Goal: Task Accomplishment & Management: Complete application form

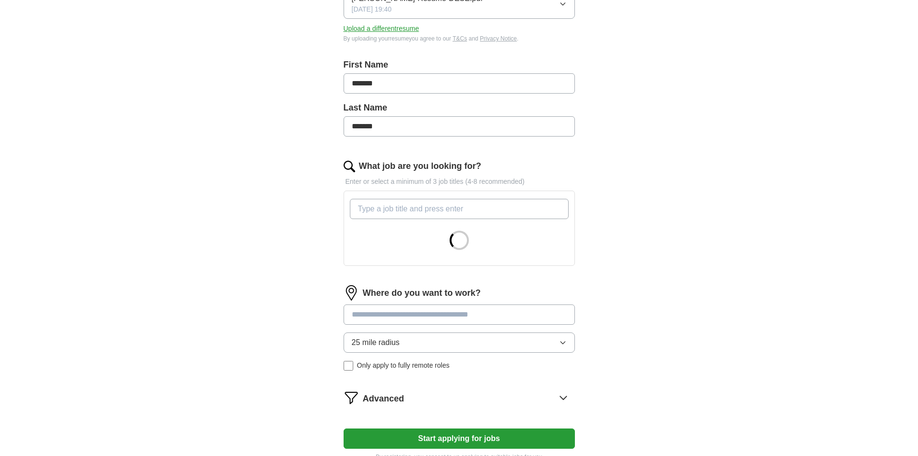
scroll to position [193, 0]
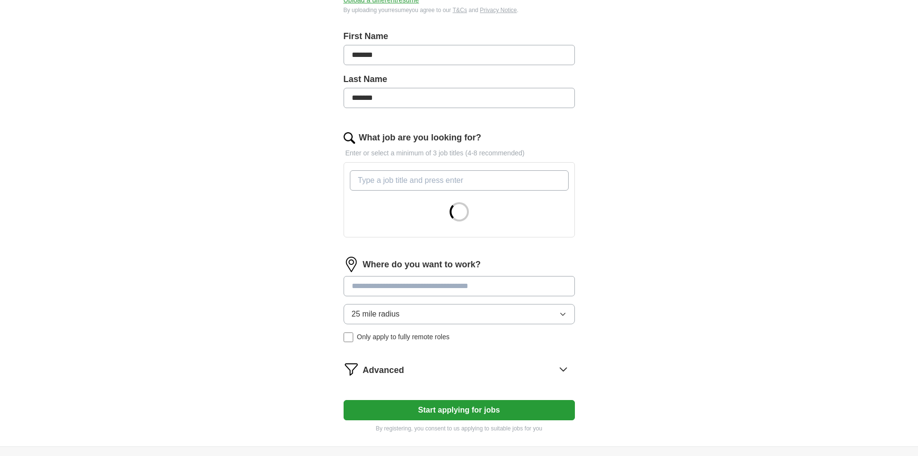
click at [444, 185] on input "What job are you looking for?" at bounding box center [459, 180] width 219 height 20
type input "data engineer"
click at [439, 178] on input "What job are you looking for?" at bounding box center [459, 180] width 219 height 20
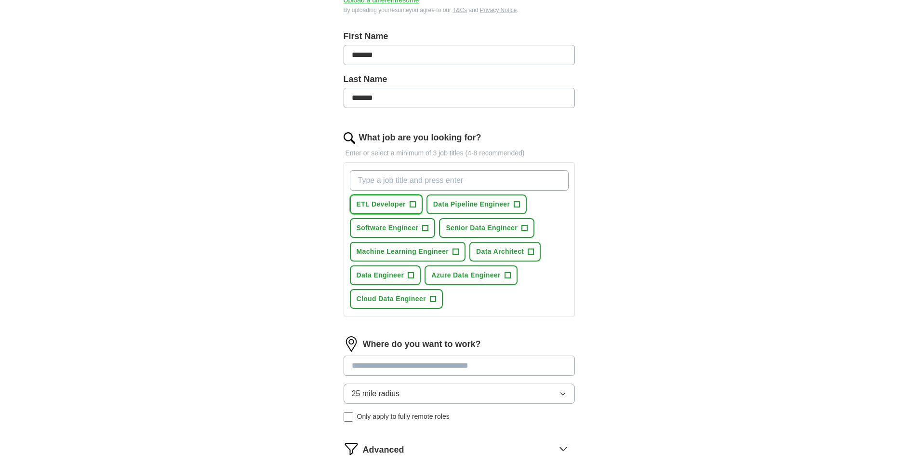
click at [410, 203] on span "+" at bounding box center [413, 205] width 6 height 8
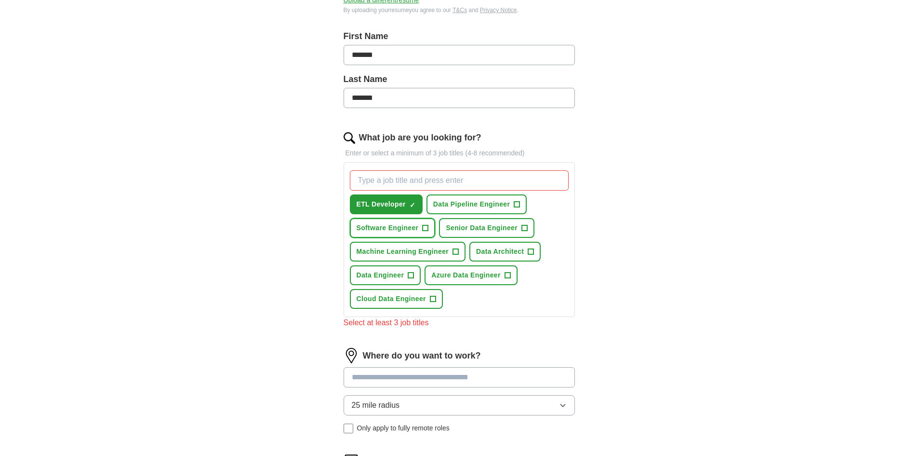
click at [424, 225] on span "+" at bounding box center [426, 228] width 6 height 8
click at [404, 268] on button "Data Engineer +" at bounding box center [385, 275] width 71 height 20
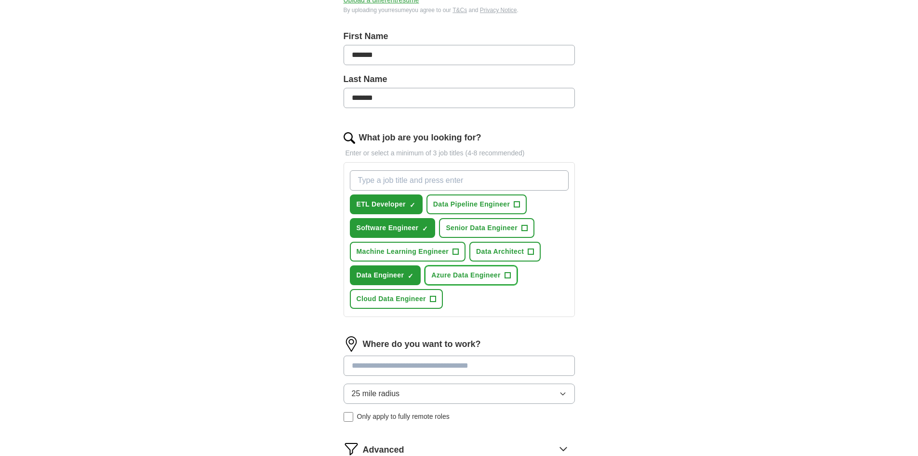
click at [489, 272] on span "Azure Data Engineer" at bounding box center [465, 275] width 69 height 10
click at [428, 301] on button "Cloud Data Engineer +" at bounding box center [396, 299] width 93 height 20
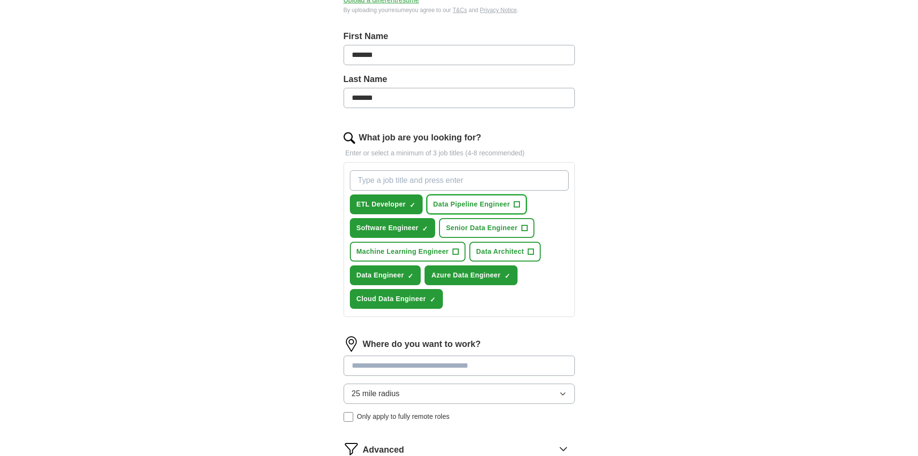
drag, startPoint x: 505, startPoint y: 206, endPoint x: 504, endPoint y: 214, distance: 7.2
click at [505, 207] on span "Data Pipeline Engineer" at bounding box center [471, 204] width 77 height 10
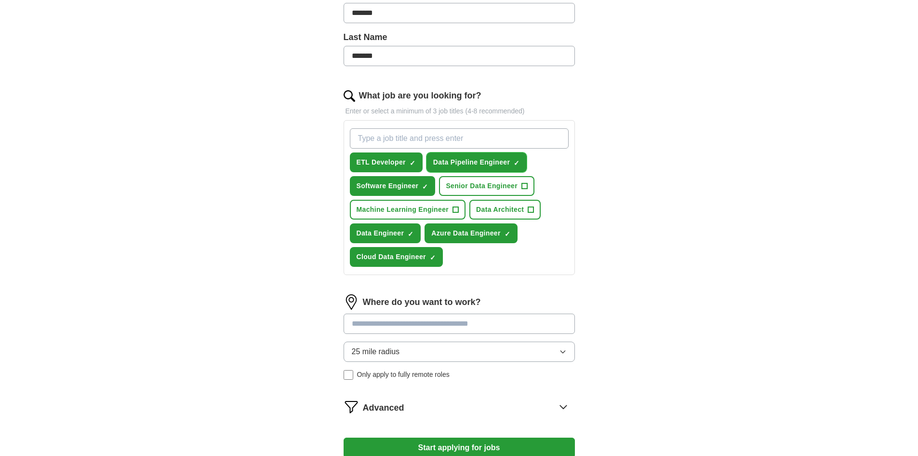
scroll to position [337, 0]
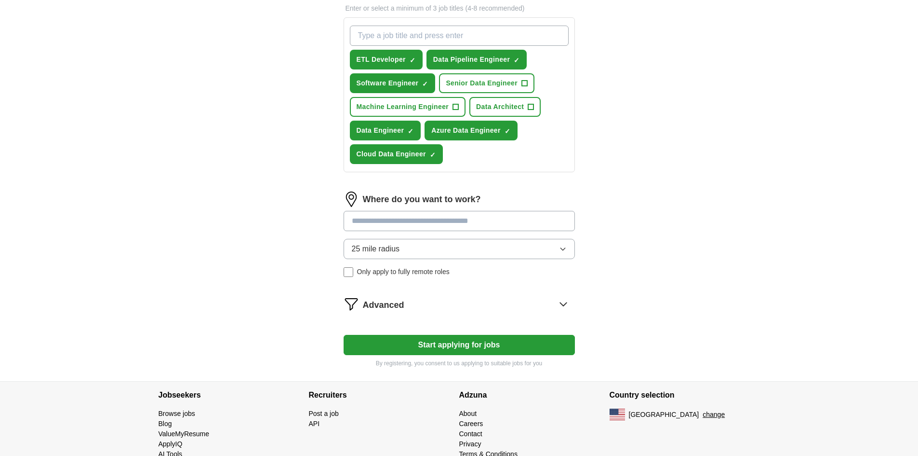
click at [478, 224] on input at bounding box center [459, 221] width 231 height 20
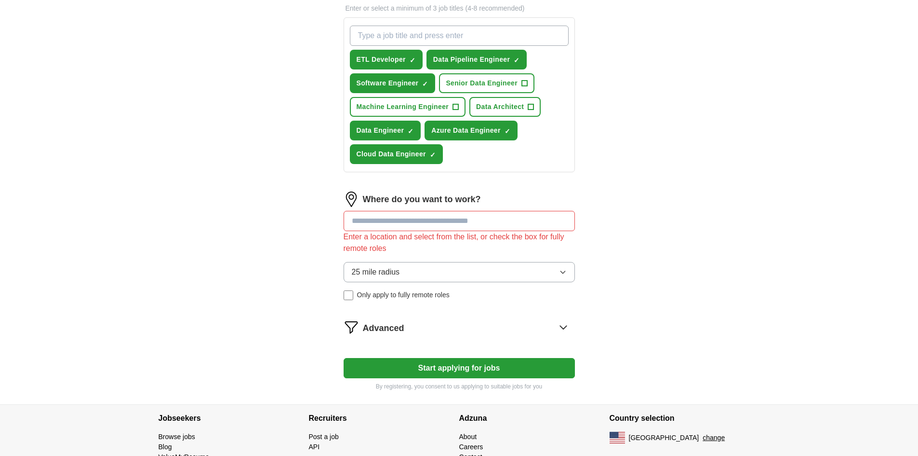
click at [475, 252] on div "Where do you want to work? Enter a location and select from the list, or check …" at bounding box center [459, 249] width 231 height 116
click at [463, 271] on button "25 mile radius" at bounding box center [459, 272] width 231 height 20
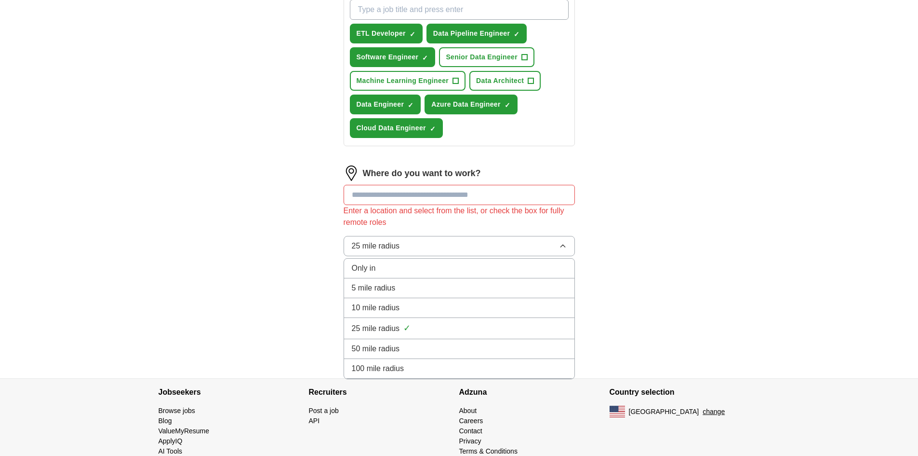
scroll to position [383, 0]
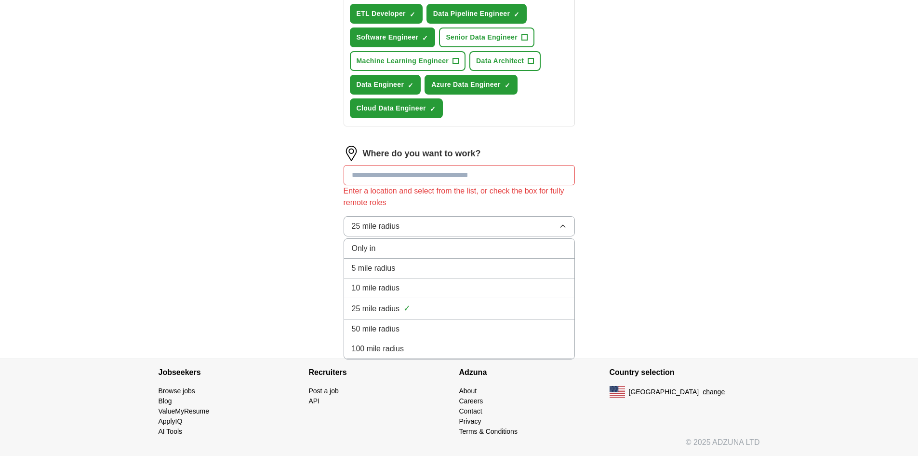
click at [429, 352] on div "100 mile radius" at bounding box center [459, 349] width 215 height 12
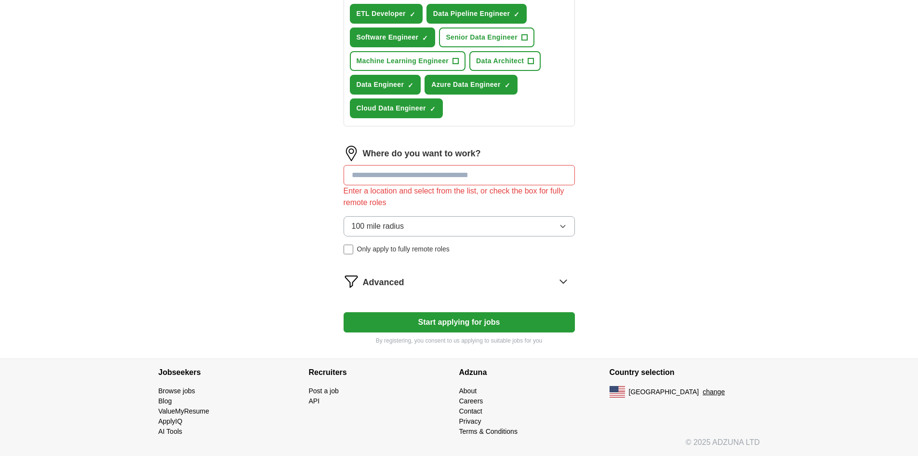
click at [440, 172] on input at bounding box center [459, 175] width 231 height 20
click at [344, 312] on button "Start applying for jobs" at bounding box center [459, 322] width 231 height 20
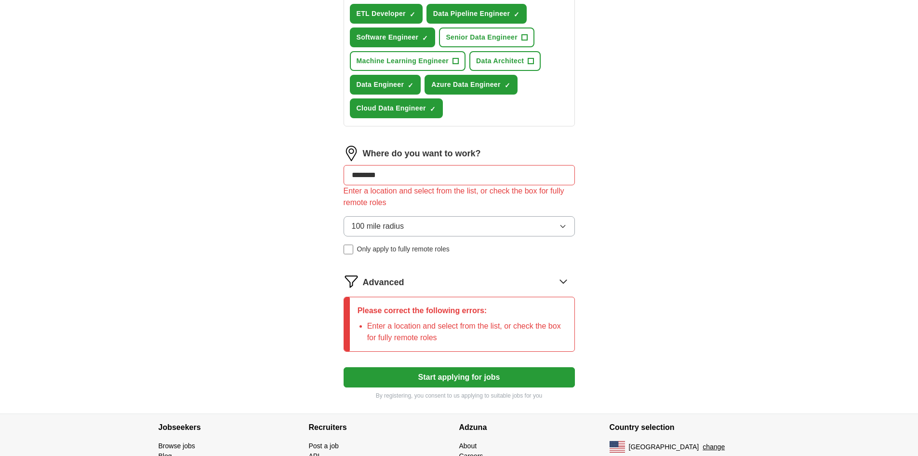
drag, startPoint x: 480, startPoint y: 183, endPoint x: 325, endPoint y: 177, distance: 154.4
click at [325, 177] on div "Let ApplyIQ do the hard work of searching and applying for jobs. Just tell us w…" at bounding box center [459, 56] width 309 height 713
type input "*******"
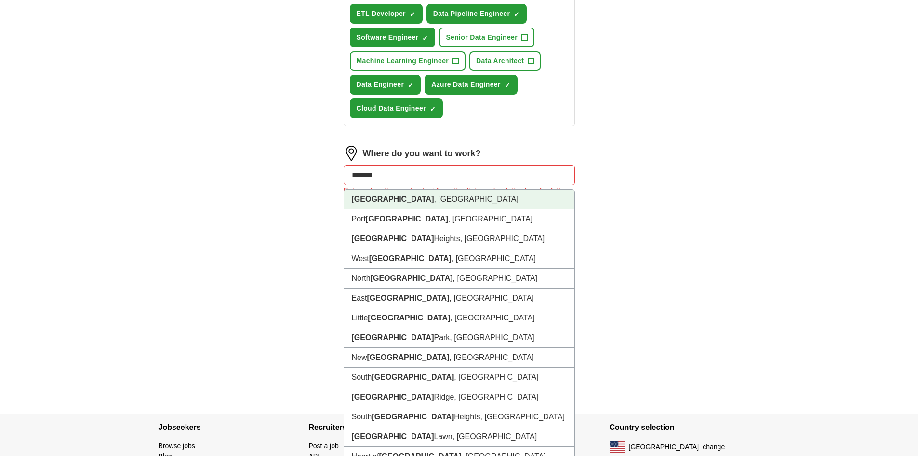
click at [388, 200] on li "[GEOGRAPHIC_DATA] , [GEOGRAPHIC_DATA]" at bounding box center [459, 199] width 230 height 20
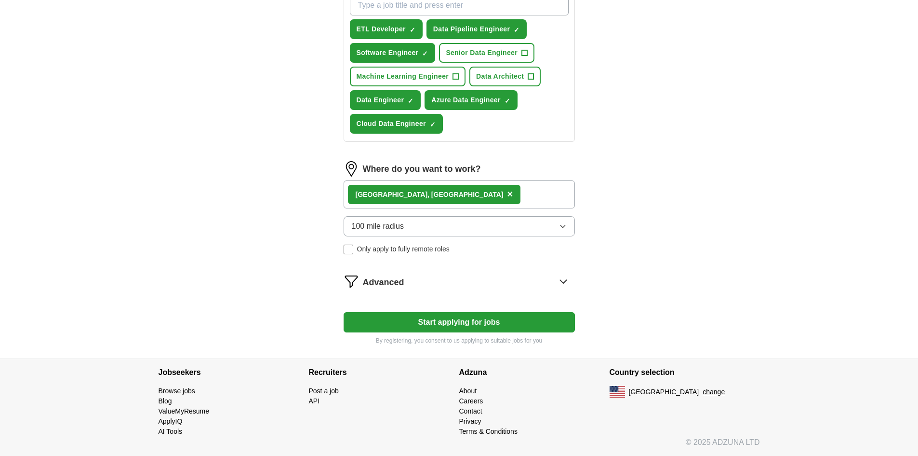
click at [447, 228] on button "100 mile radius" at bounding box center [459, 226] width 231 height 20
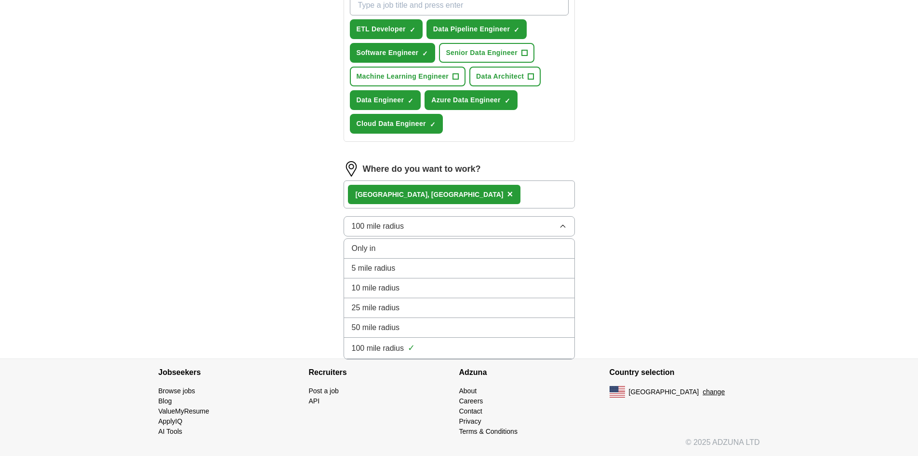
click at [450, 226] on button "100 mile radius" at bounding box center [459, 226] width 231 height 20
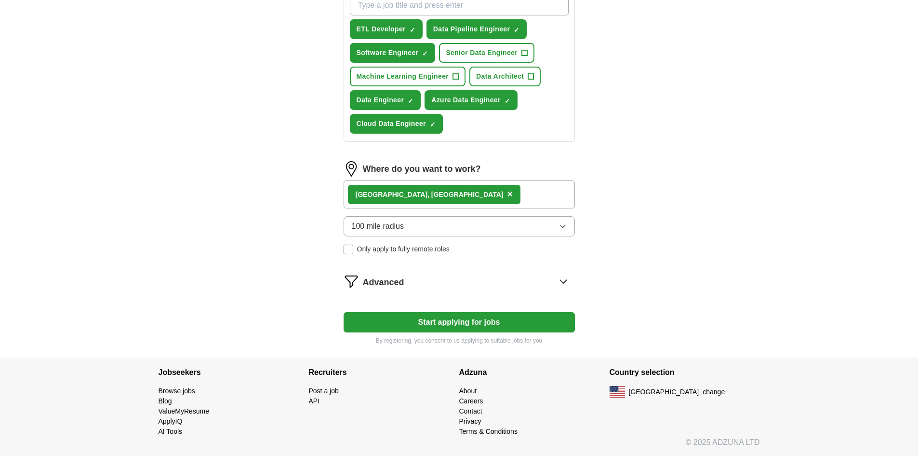
click at [444, 288] on div "Advanced" at bounding box center [469, 280] width 212 height 15
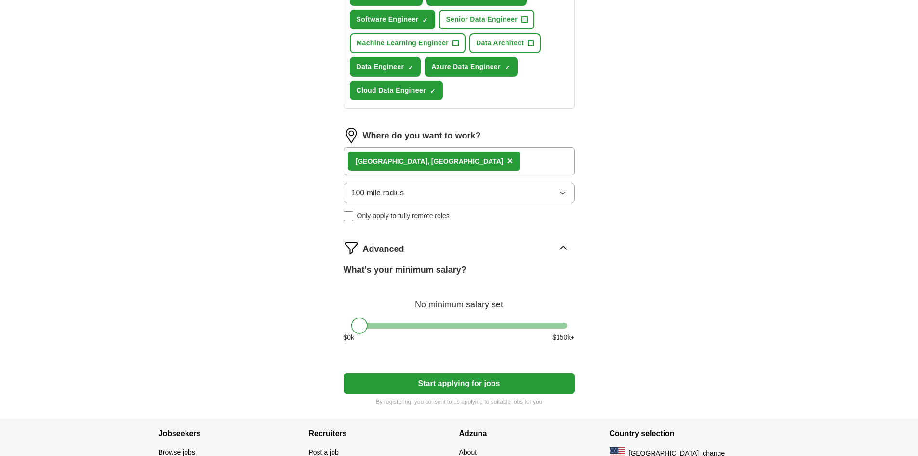
scroll to position [462, 0]
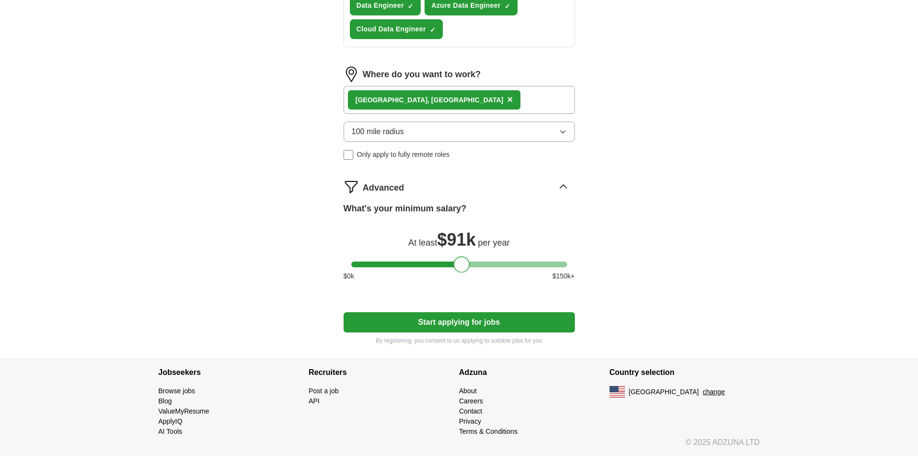
drag, startPoint x: 477, startPoint y: 261, endPoint x: 461, endPoint y: 261, distance: 16.4
click at [461, 261] on div at bounding box center [459, 264] width 216 height 6
click at [542, 188] on div "Advanced" at bounding box center [469, 186] width 212 height 15
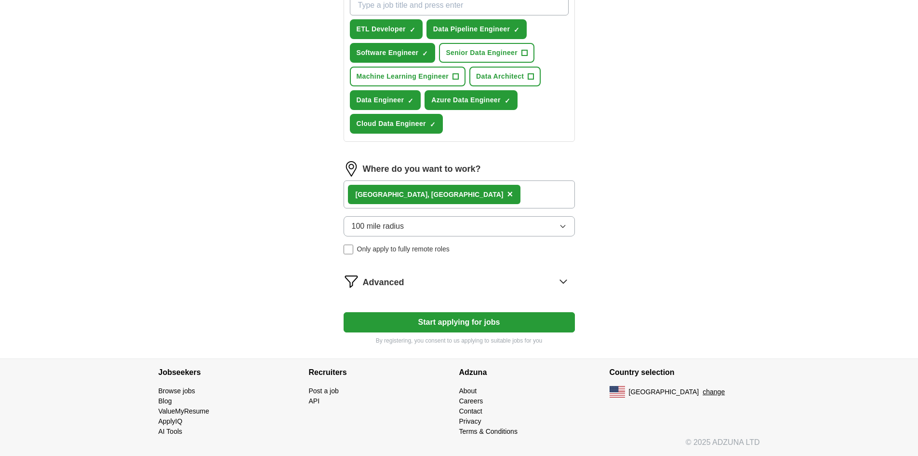
click at [411, 278] on div "Advanced" at bounding box center [469, 280] width 212 height 15
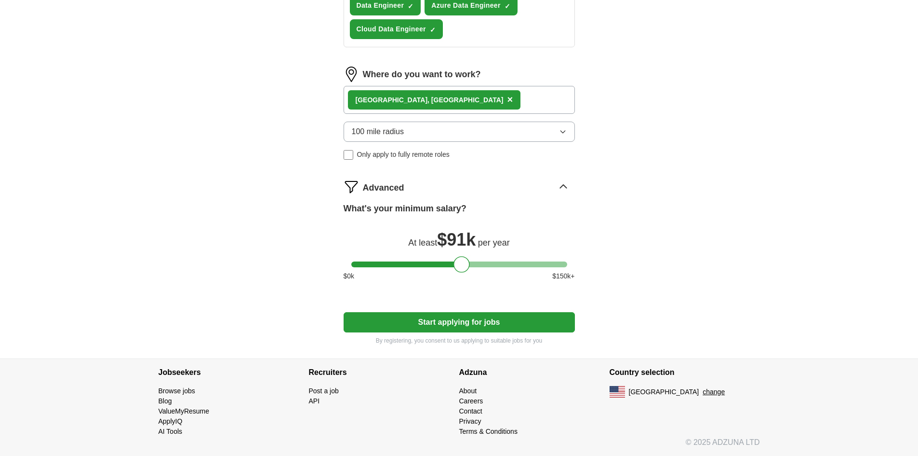
click at [451, 210] on label "What's your minimum salary?" at bounding box center [405, 208] width 123 height 13
click at [463, 264] on div at bounding box center [462, 264] width 16 height 16
drag, startPoint x: 463, startPoint y: 264, endPoint x: 428, endPoint y: 265, distance: 35.2
click at [428, 265] on div at bounding box center [427, 264] width 16 height 16
click at [564, 188] on icon at bounding box center [563, 186] width 15 height 15
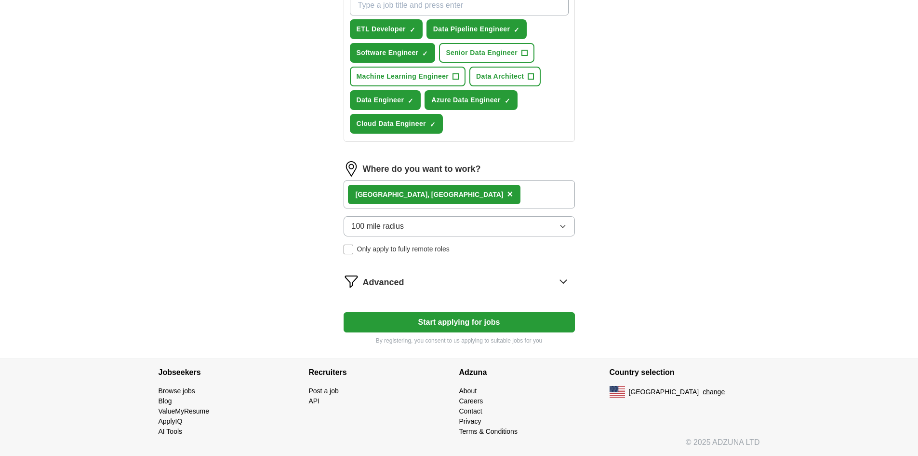
scroll to position [368, 0]
click at [500, 324] on button "Start applying for jobs" at bounding box center [459, 322] width 231 height 20
select select "**"
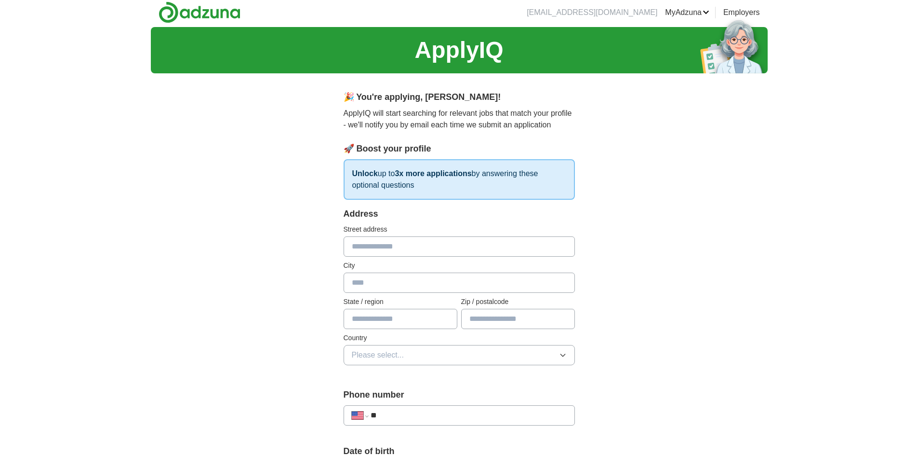
scroll to position [0, 0]
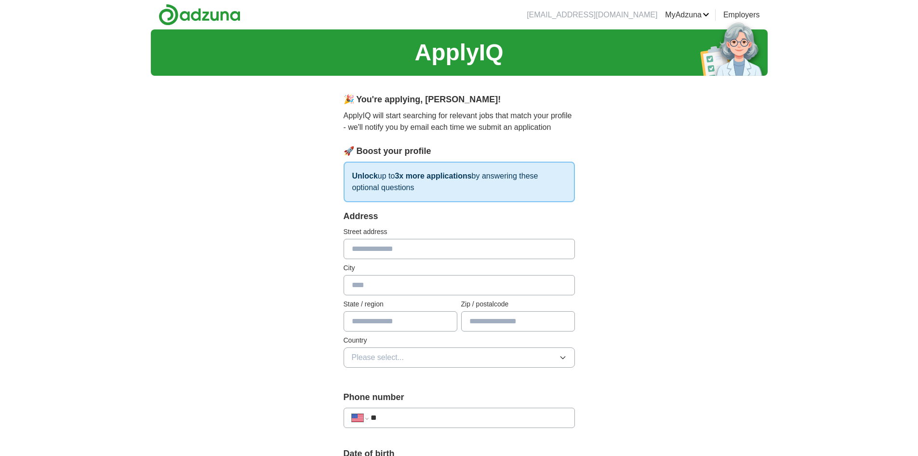
click at [573, 127] on p "ApplyIQ will start searching for relevant jobs that match your profile - we'll …" at bounding box center [459, 121] width 231 height 23
click at [523, 254] on input "text" at bounding box center [459, 249] width 231 height 20
type input "**********"
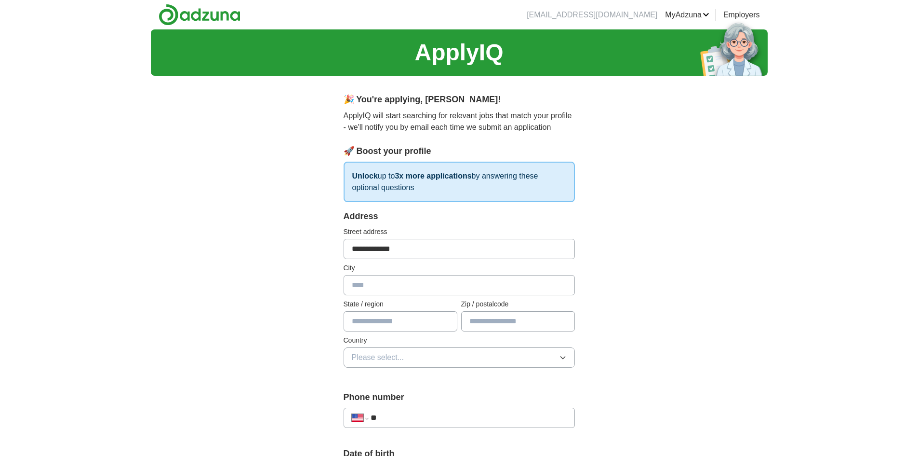
type input "******"
type input "**"
type input "*****"
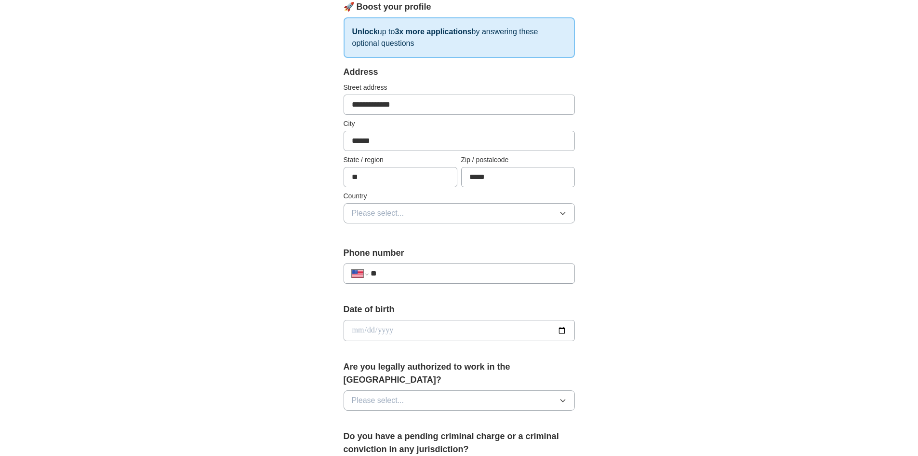
scroll to position [145, 0]
click at [441, 214] on button "Please select..." at bounding box center [459, 212] width 231 height 20
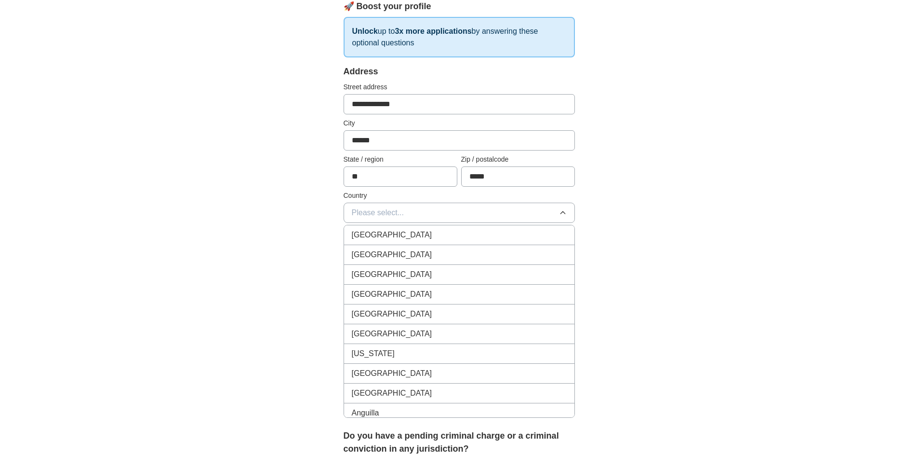
click at [431, 252] on div "[GEOGRAPHIC_DATA]" at bounding box center [459, 255] width 215 height 12
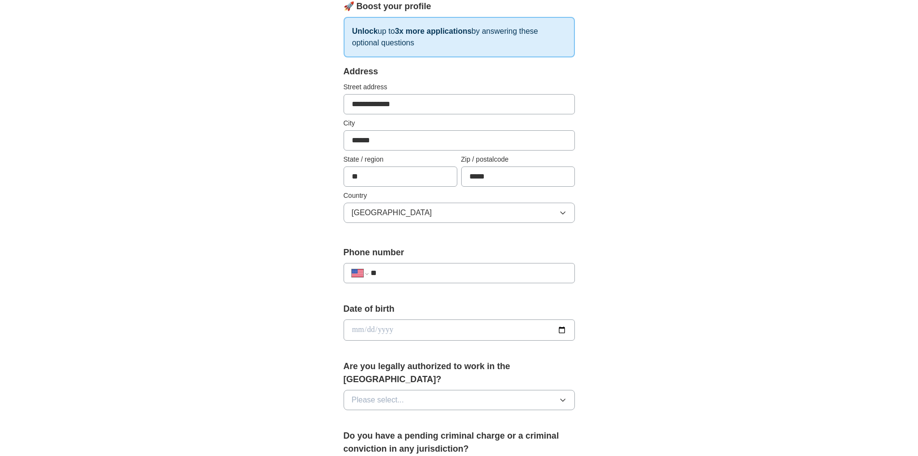
click at [452, 279] on div "**********" at bounding box center [459, 273] width 231 height 20
click at [453, 269] on input "**" at bounding box center [469, 273] width 196 height 12
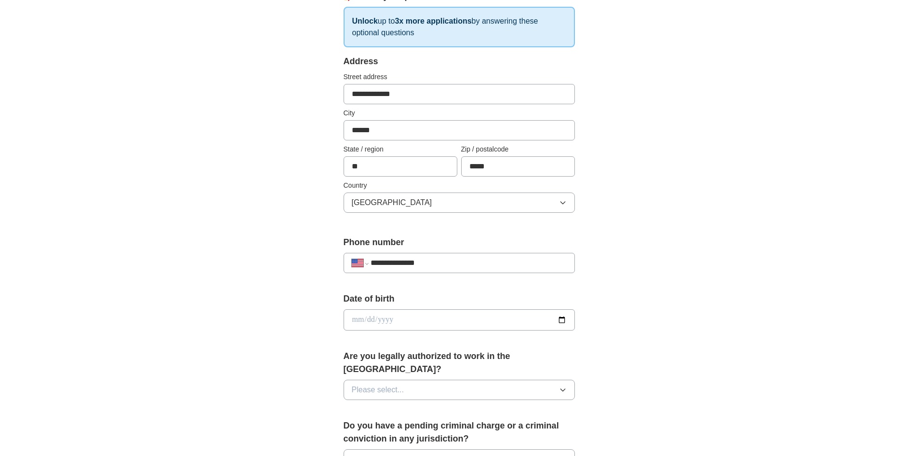
scroll to position [289, 0]
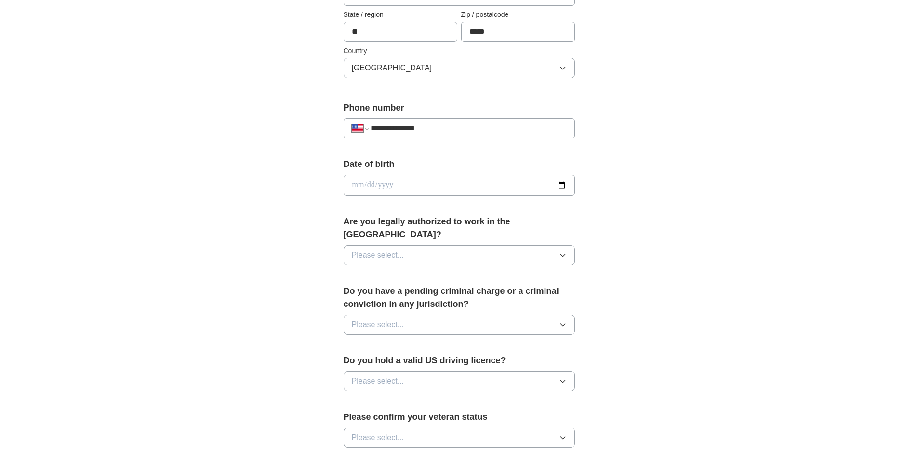
type input "**********"
click at [449, 177] on input "date" at bounding box center [459, 184] width 231 height 21
click at [453, 185] on input "date" at bounding box center [459, 184] width 231 height 21
type input "**********"
click at [394, 249] on span "Please select..." at bounding box center [378, 255] width 53 height 12
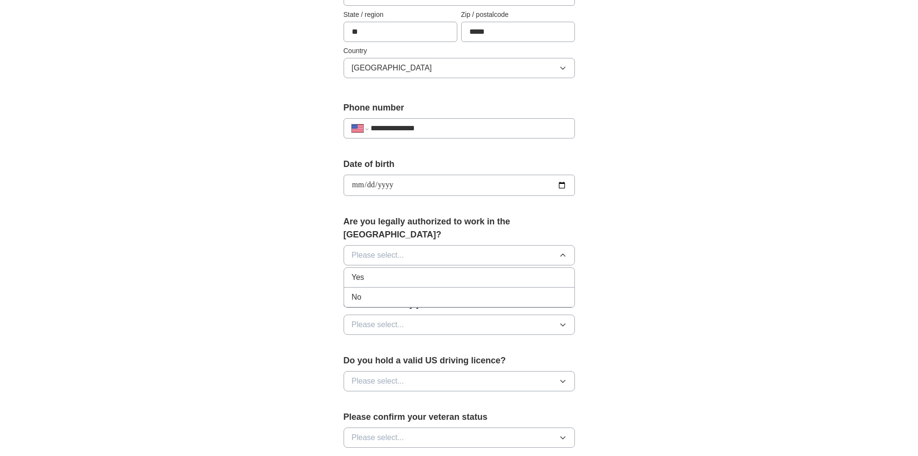
click at [393, 271] on div "Yes" at bounding box center [459, 277] width 215 height 12
click at [437, 314] on button "Please select..." at bounding box center [459, 324] width 231 height 20
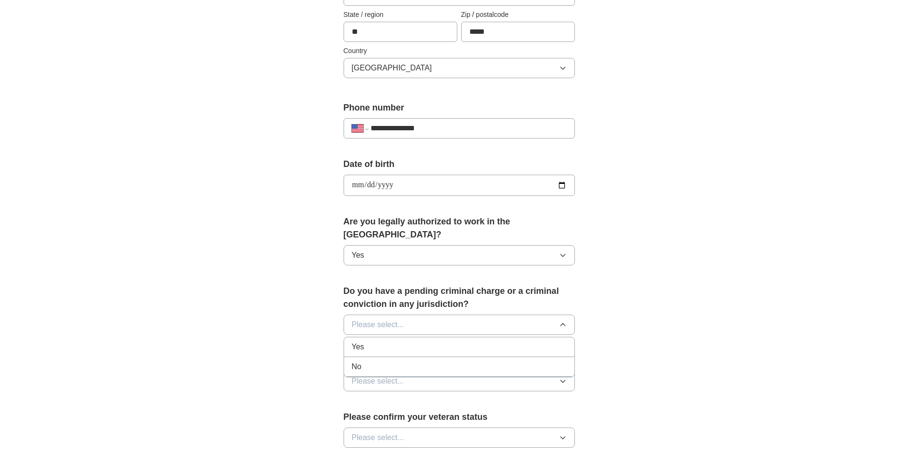
click at [442, 361] on div "No" at bounding box center [459, 367] width 215 height 12
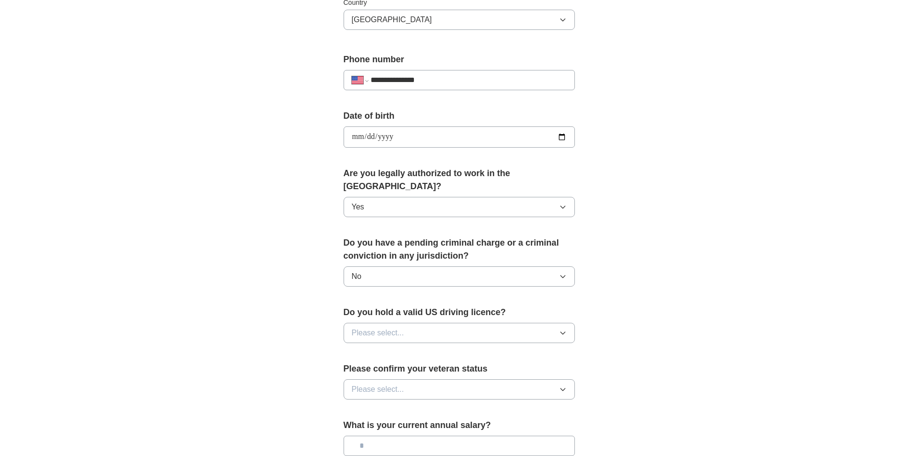
scroll to position [434, 0]
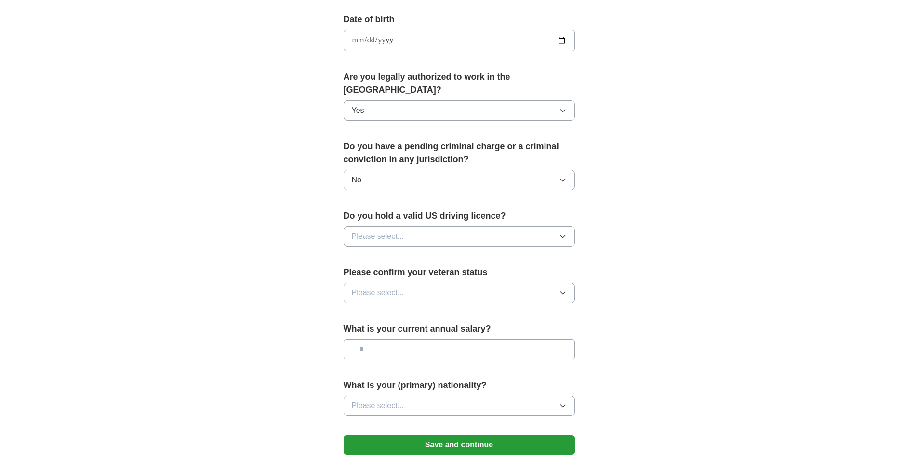
click at [627, 236] on div "**********" at bounding box center [459, 35] width 617 height 878
click at [513, 226] on button "Please select..." at bounding box center [459, 236] width 231 height 20
click at [474, 253] on li "Yes" at bounding box center [459, 259] width 230 height 20
click at [497, 284] on button "Please select..." at bounding box center [459, 292] width 231 height 20
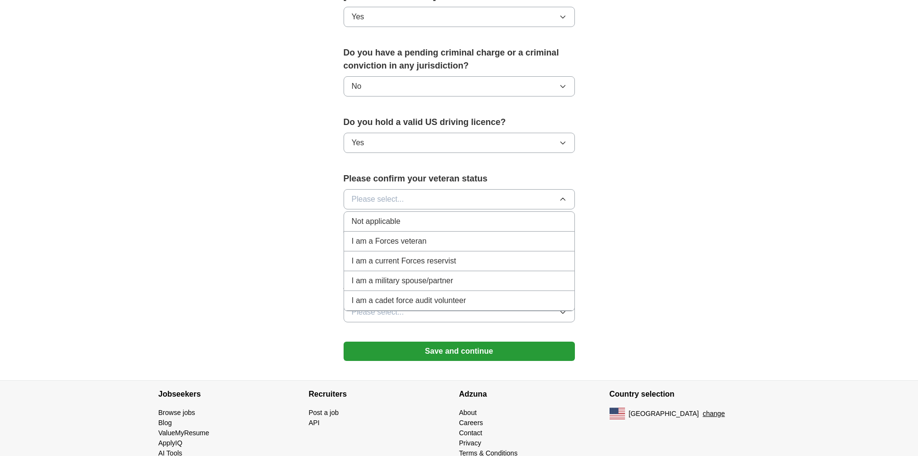
scroll to position [530, 0]
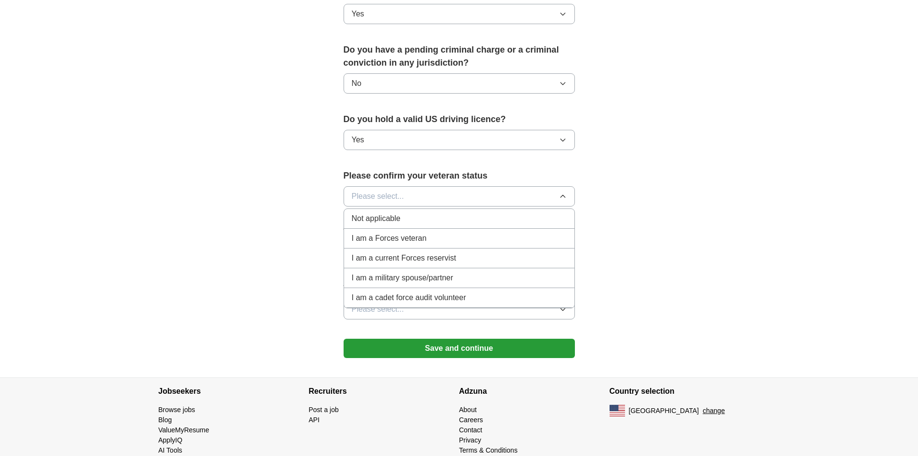
click at [452, 213] on div "Not applicable" at bounding box center [459, 219] width 215 height 12
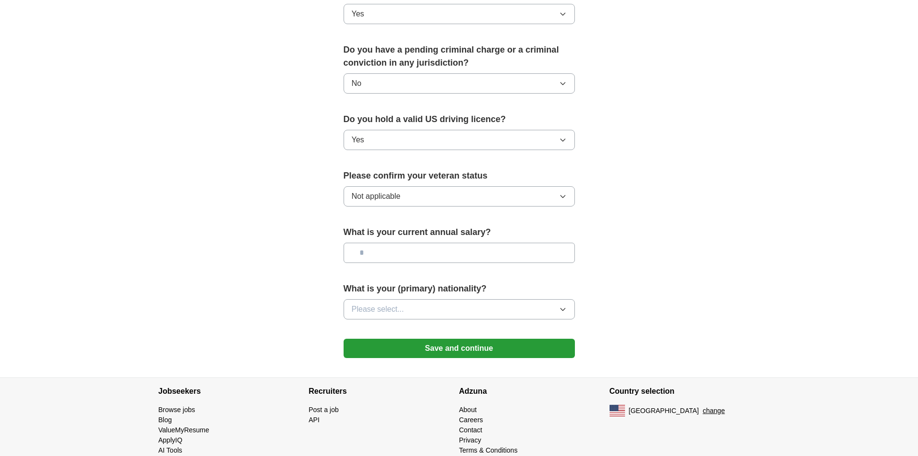
click at [460, 191] on button "Not applicable" at bounding box center [459, 196] width 231 height 20
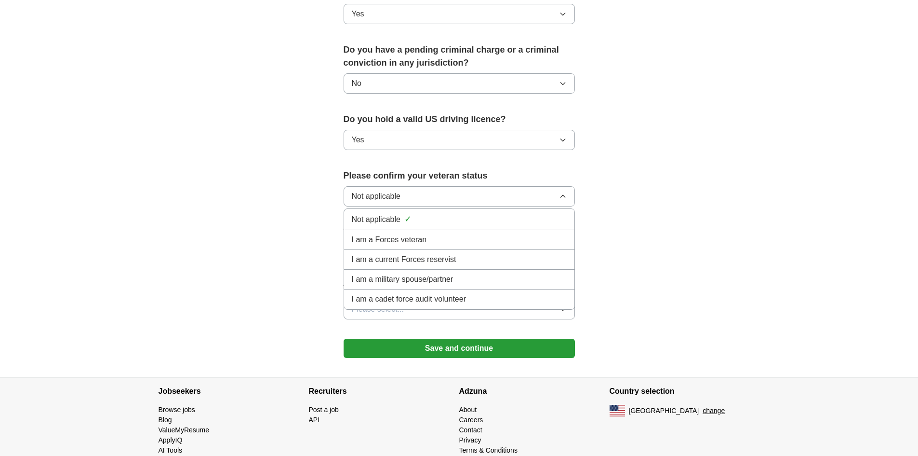
click at [462, 186] on button "Not applicable" at bounding box center [459, 196] width 231 height 20
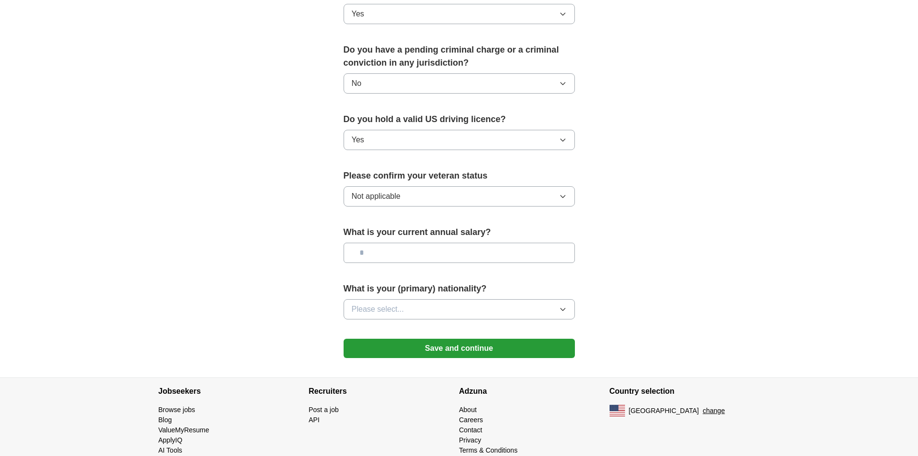
click at [453, 242] on input "text" at bounding box center [459, 252] width 231 height 20
click at [465, 299] on button "Please select..." at bounding box center [459, 309] width 231 height 20
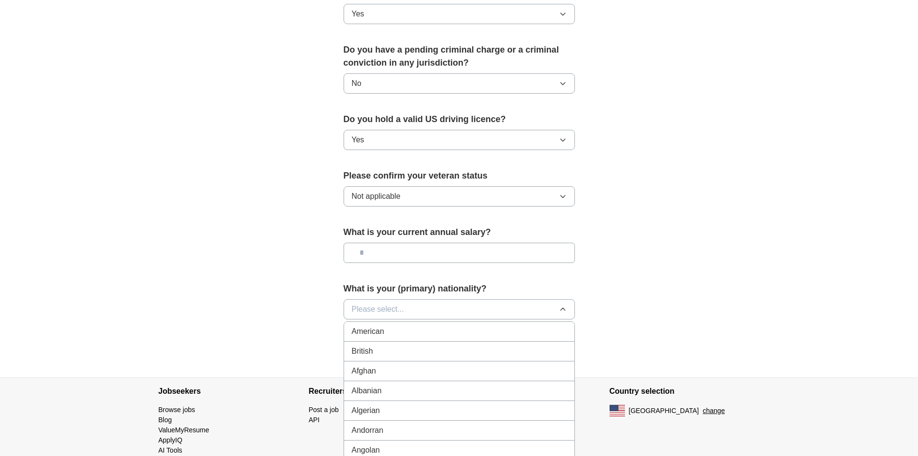
click at [444, 325] on div "American" at bounding box center [459, 331] width 215 height 12
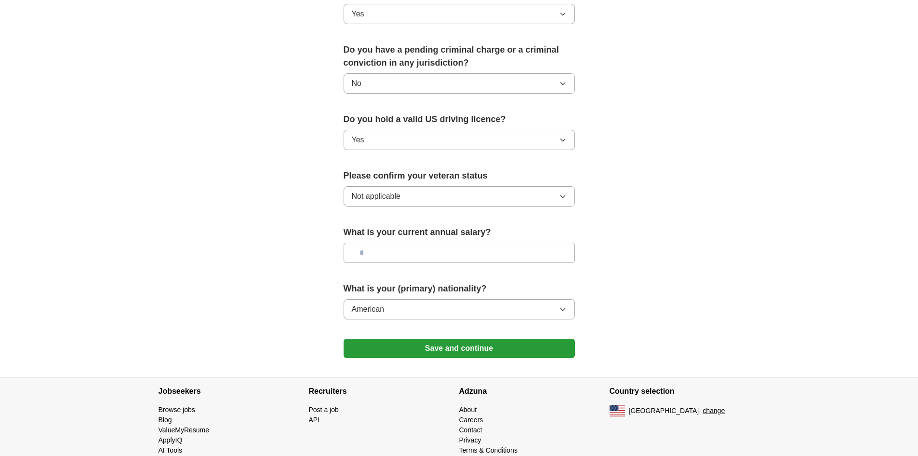
click at [542, 338] on button "Save and continue" at bounding box center [459, 347] width 231 height 19
